Goal: Find specific page/section: Find specific page/section

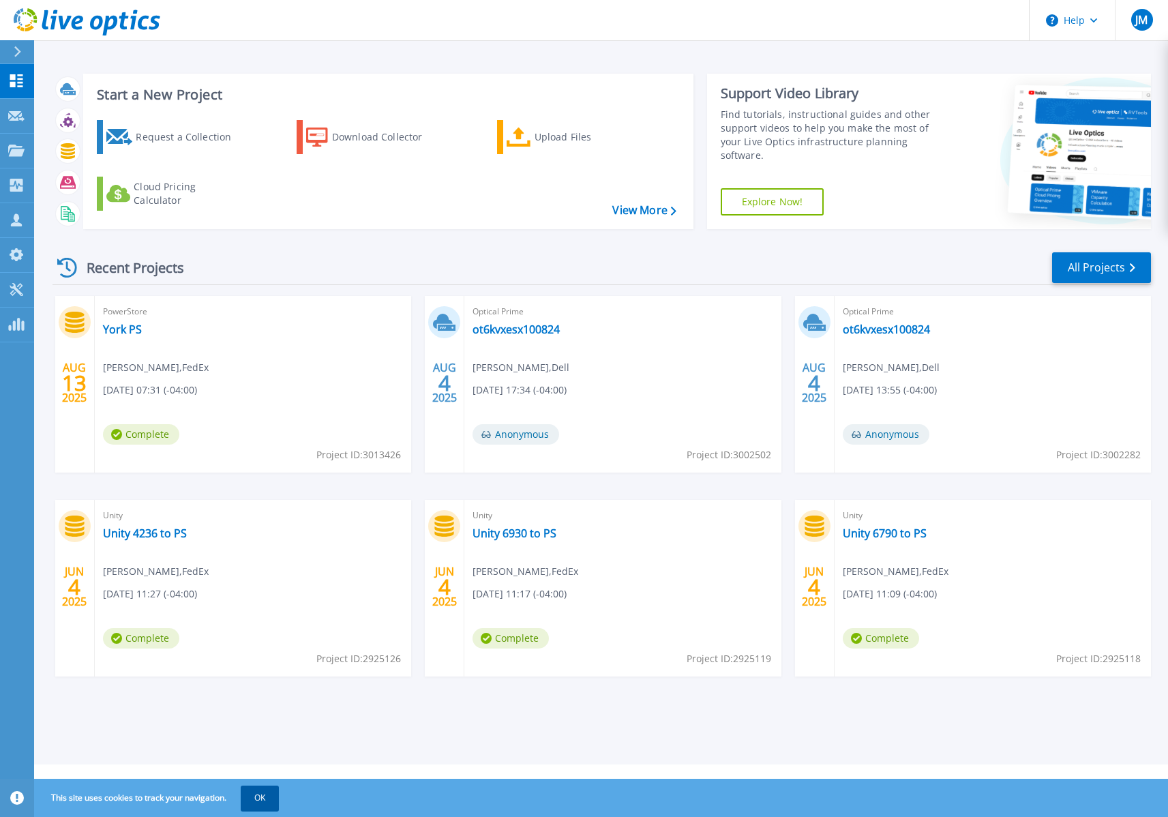
click at [269, 803] on button "OK" at bounding box center [260, 797] width 38 height 25
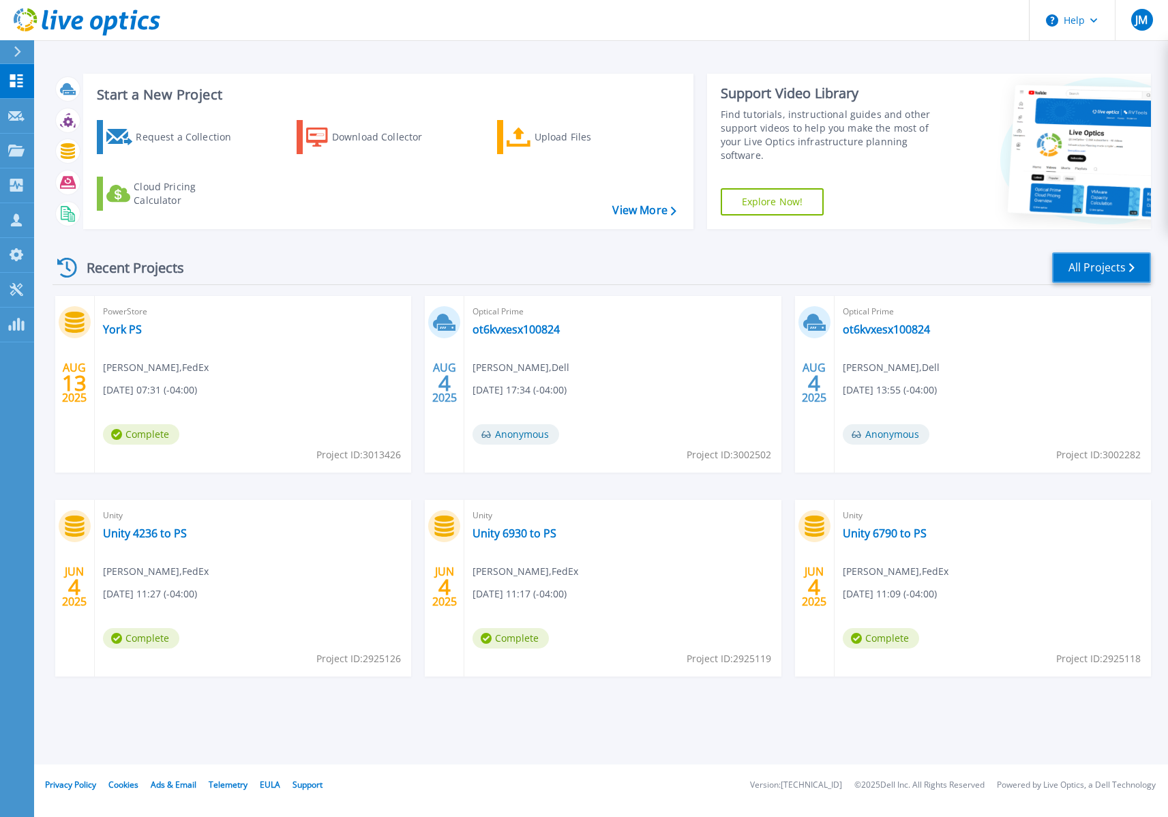
click at [1097, 262] on link "All Projects" at bounding box center [1101, 267] width 99 height 31
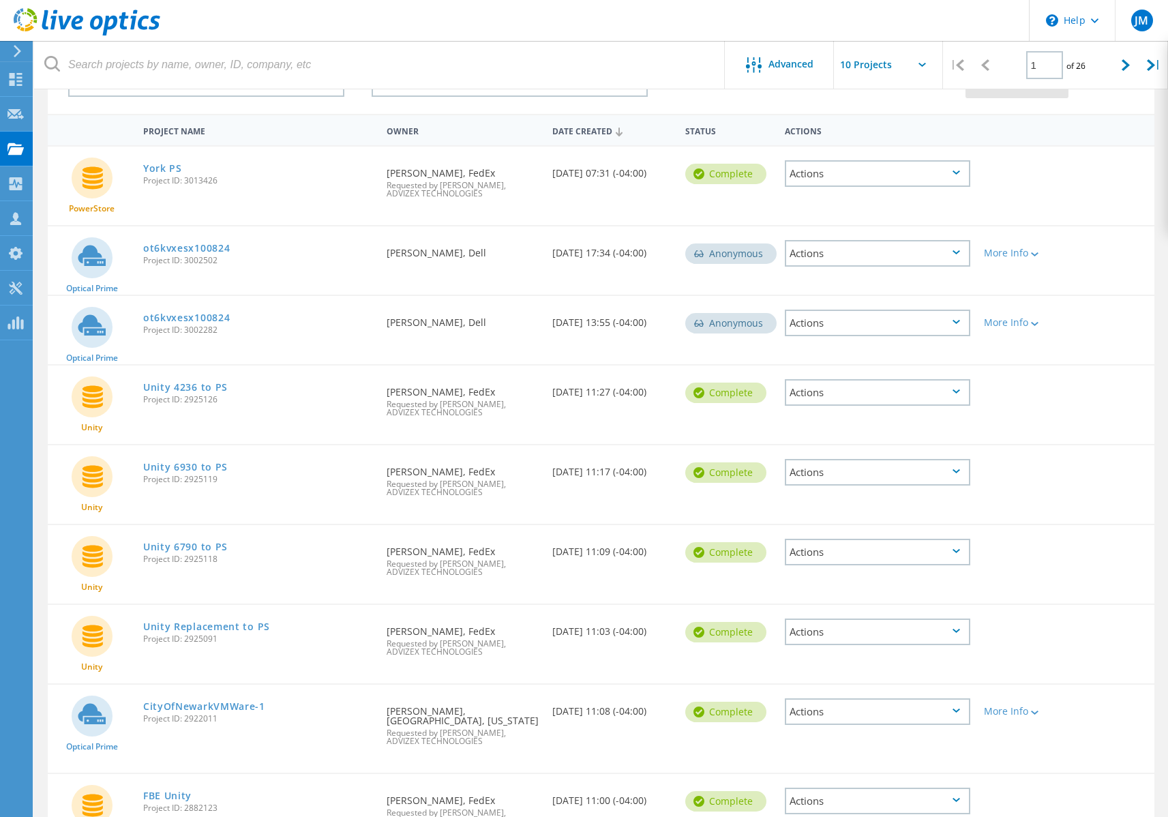
scroll to position [275, 0]
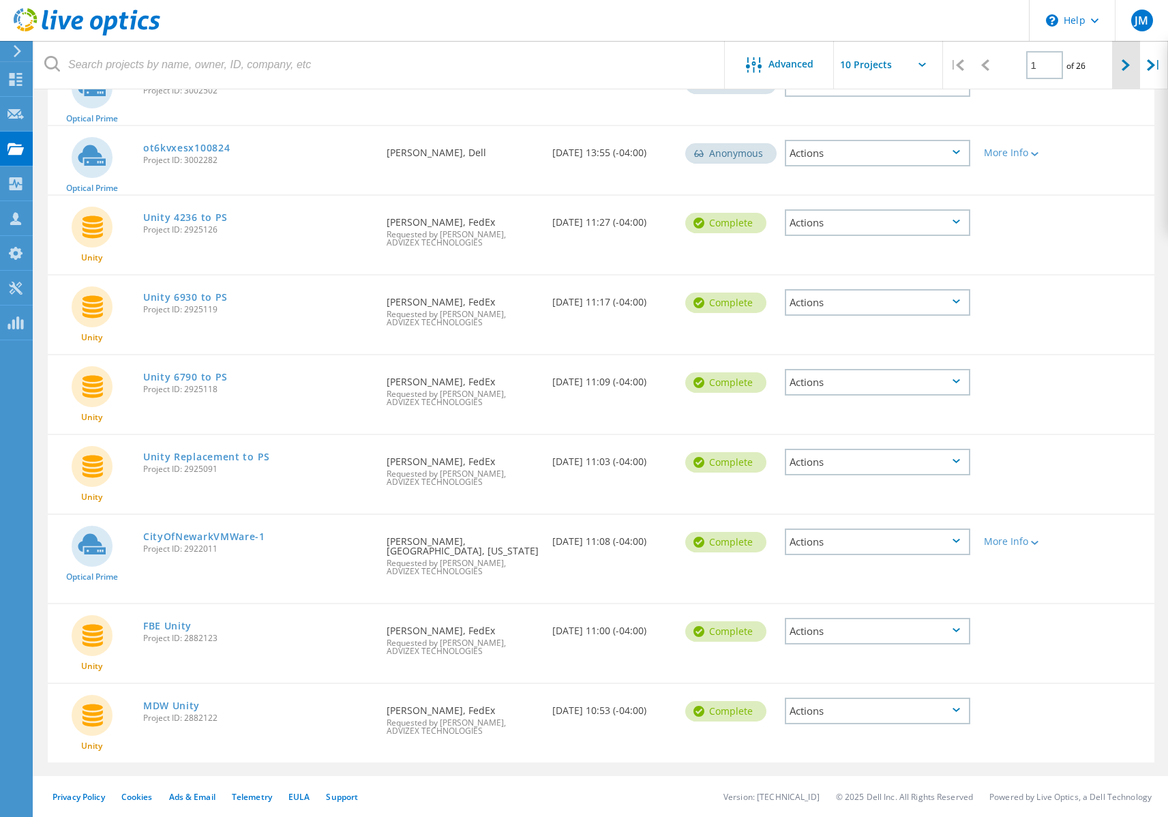
drag, startPoint x: 1131, startPoint y: 61, endPoint x: 1124, endPoint y: 69, distance: 10.6
click at [1131, 61] on div at bounding box center [1126, 65] width 28 height 48
type input "2"
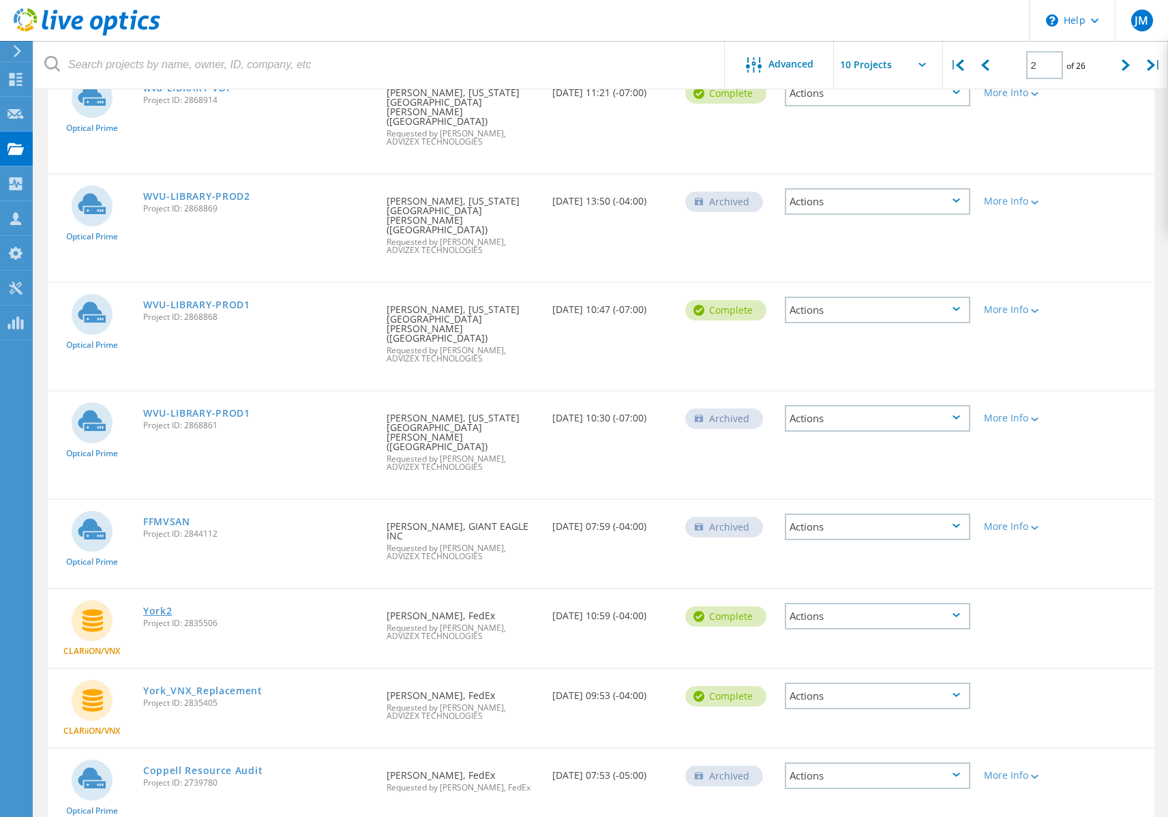
click at [159, 606] on link "York2" at bounding box center [157, 611] width 29 height 10
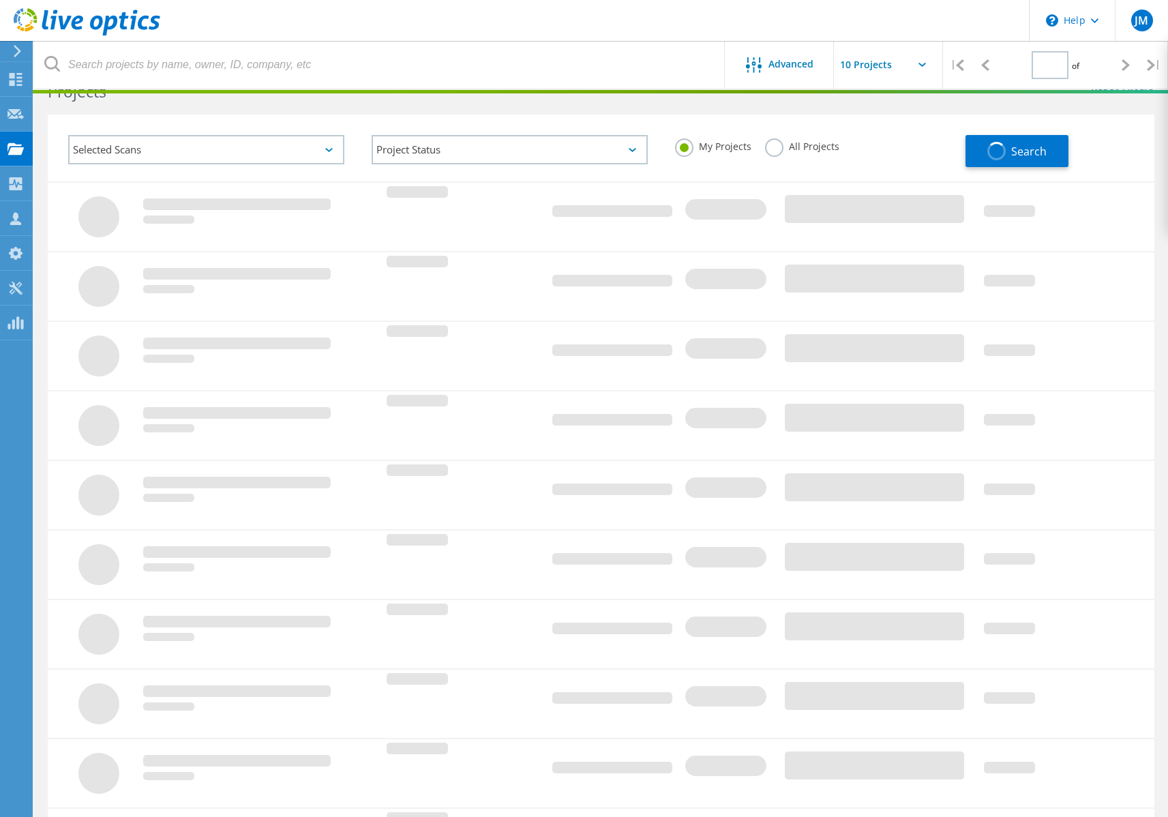
type input "2"
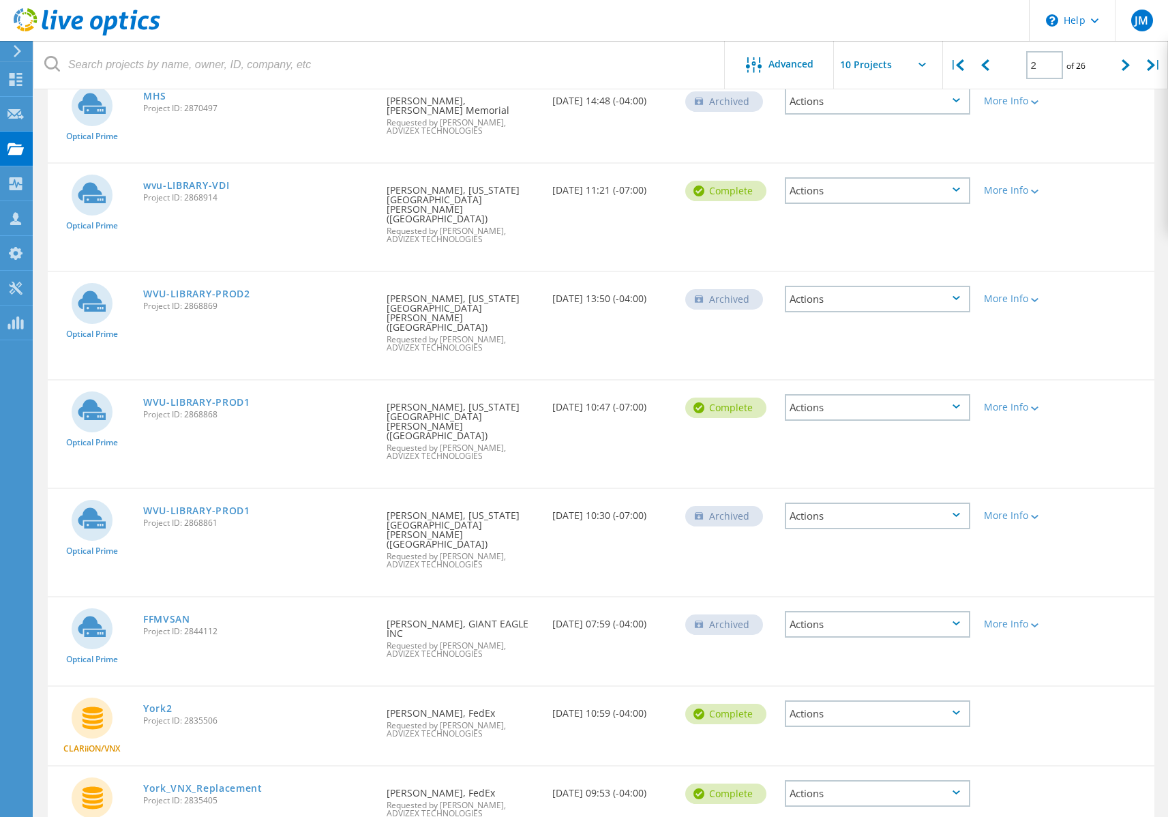
scroll to position [179, 0]
click at [198, 782] on link "York_VNX_Replacement" at bounding box center [202, 787] width 119 height 10
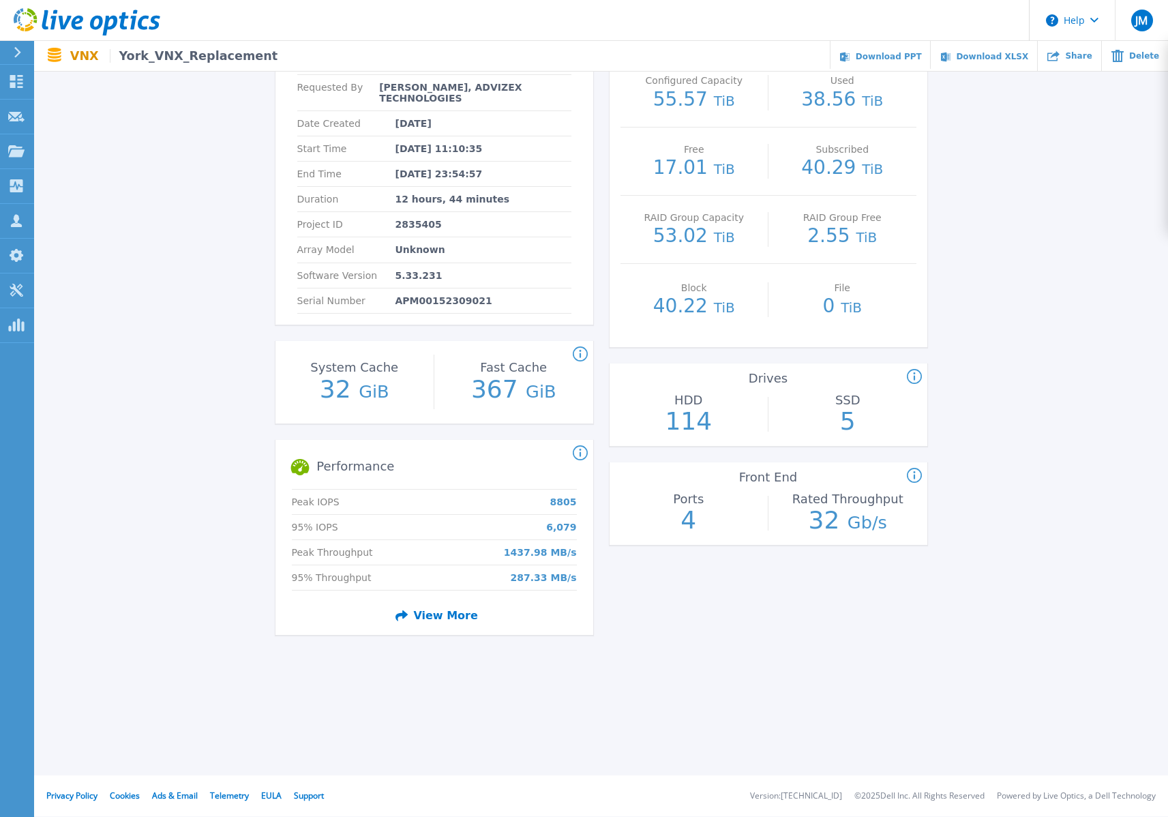
scroll to position [185, 0]
